Goal: Navigation & Orientation: Understand site structure

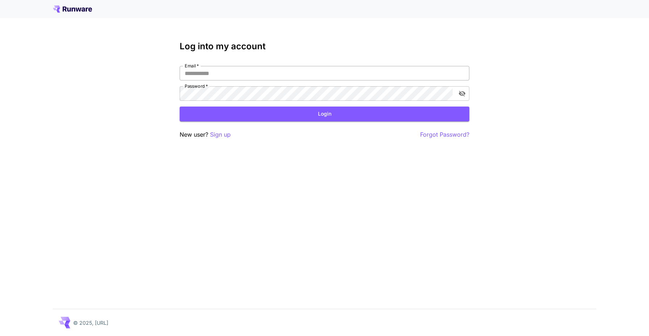
click at [346, 72] on input "Email   *" at bounding box center [325, 73] width 290 height 14
click button "Login" at bounding box center [325, 113] width 290 height 15
click at [334, 76] on input "**********" at bounding box center [325, 73] width 290 height 14
click at [465, 92] on icon "toggle password visibility" at bounding box center [461, 93] width 7 height 7
click at [375, 112] on button "Login" at bounding box center [325, 113] width 290 height 15
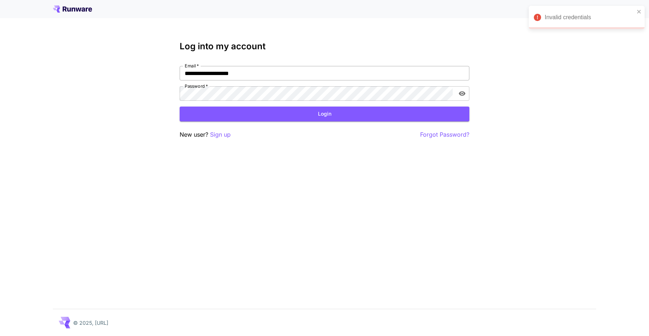
click at [346, 75] on input "**********" at bounding box center [325, 73] width 290 height 14
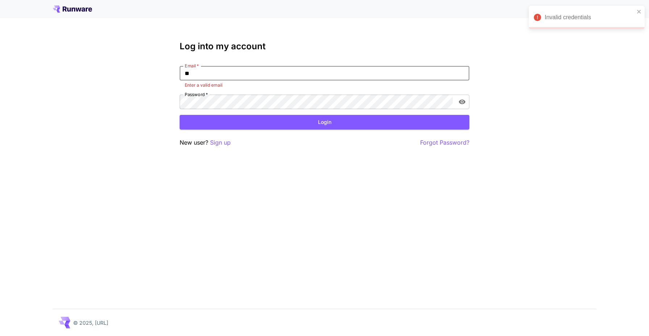
type input "*"
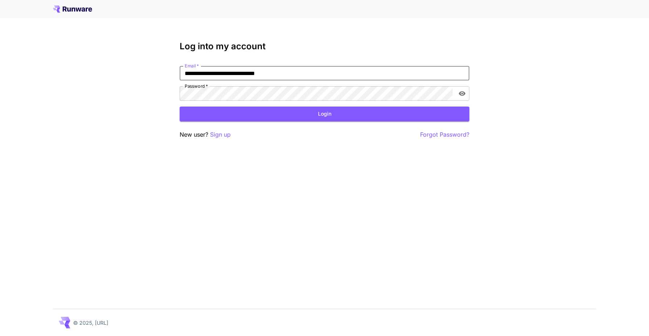
type input "**********"
click at [362, 114] on button "Login" at bounding box center [325, 113] width 290 height 15
click at [347, 115] on button "Login" at bounding box center [325, 113] width 290 height 15
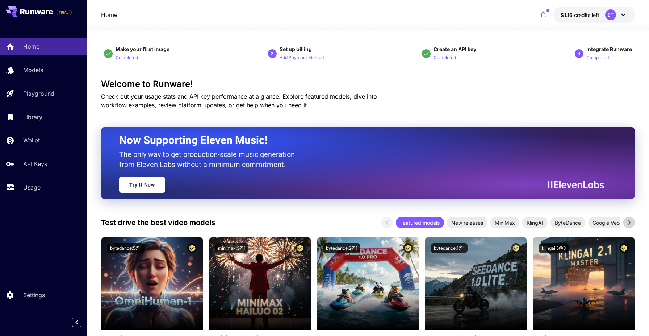
click at [547, 16] on icon "button" at bounding box center [543, 14] width 9 height 9
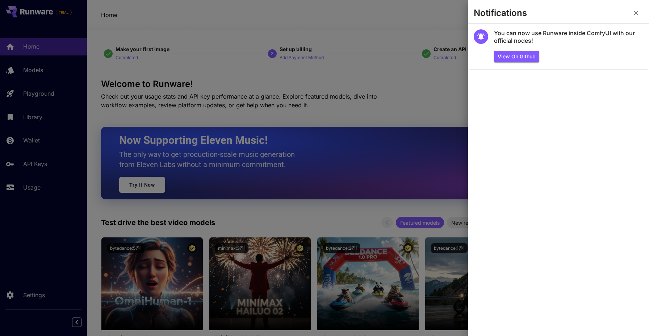
click at [441, 89] on div at bounding box center [324, 168] width 649 height 336
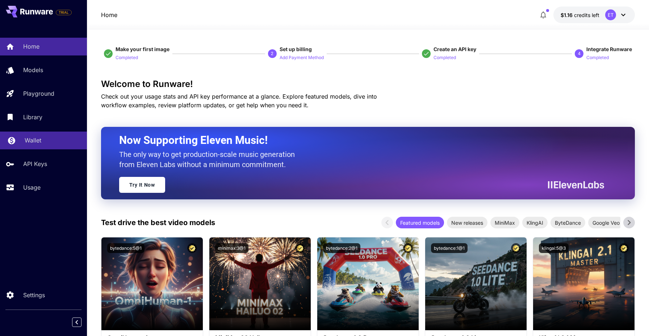
click at [51, 144] on div "Wallet" at bounding box center [53, 140] width 56 height 9
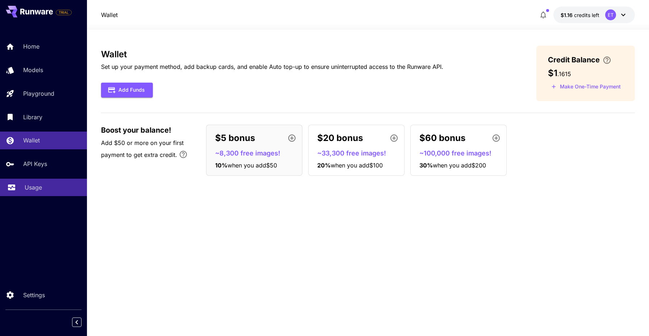
click at [29, 190] on p "Usage" at bounding box center [33, 187] width 17 height 9
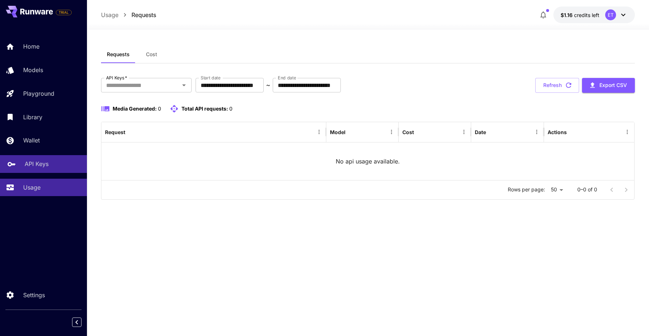
click at [49, 168] on div "API Keys" at bounding box center [53, 163] width 56 height 9
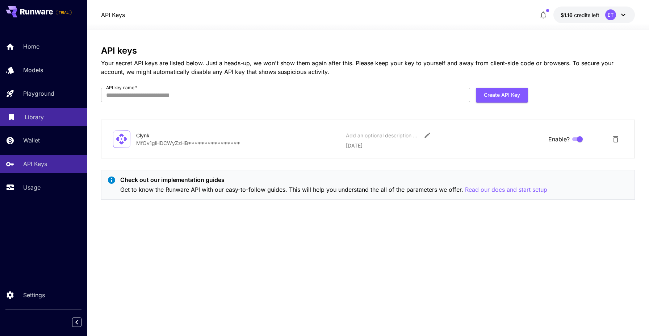
click at [40, 120] on p "Library" at bounding box center [34, 117] width 19 height 9
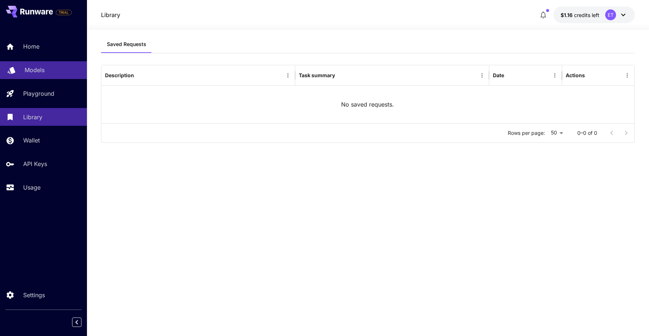
click at [38, 72] on p "Models" at bounding box center [35, 70] width 20 height 9
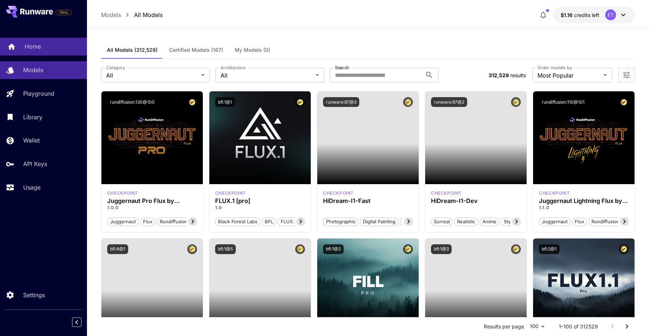
click at [37, 49] on p "Home" at bounding box center [33, 46] width 16 height 9
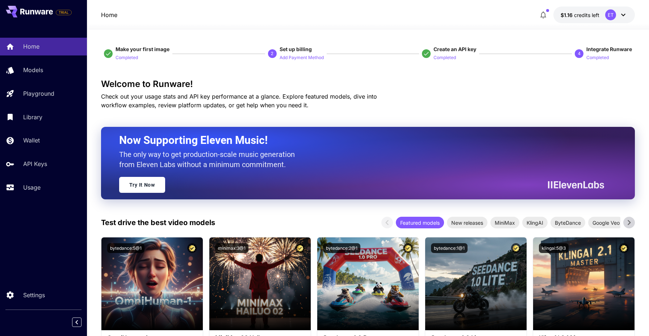
click at [626, 15] on icon at bounding box center [623, 14] width 9 height 9
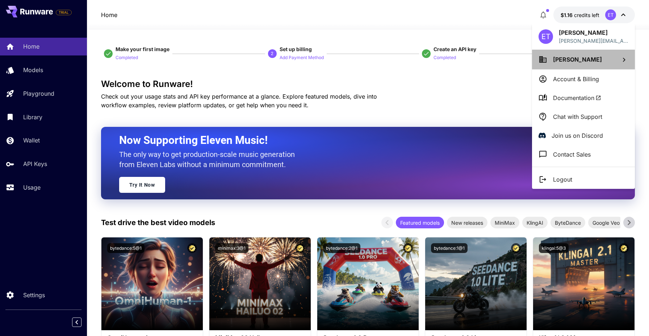
click at [586, 58] on li "[PERSON_NAME]" at bounding box center [583, 60] width 103 height 20
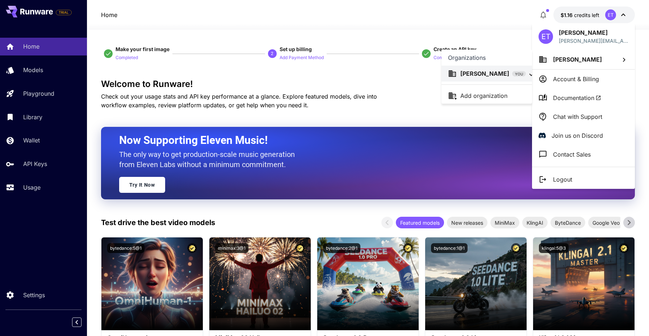
click at [467, 118] on div at bounding box center [324, 168] width 649 height 336
click at [464, 105] on div at bounding box center [324, 168] width 649 height 336
